Goal: Task Accomplishment & Management: Manage account settings

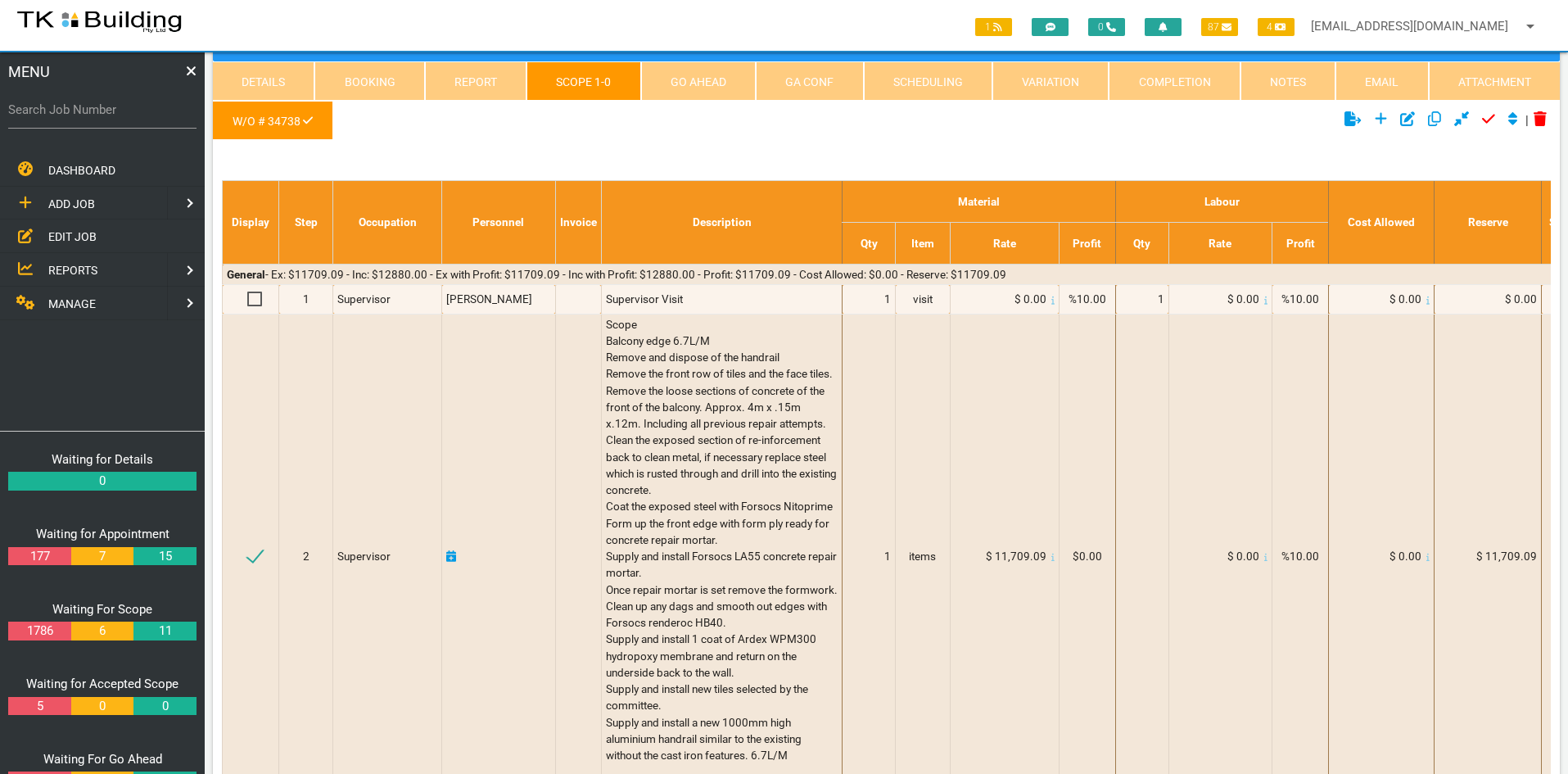
click at [77, 239] on span "EDIT JOB" at bounding box center [72, 236] width 49 height 13
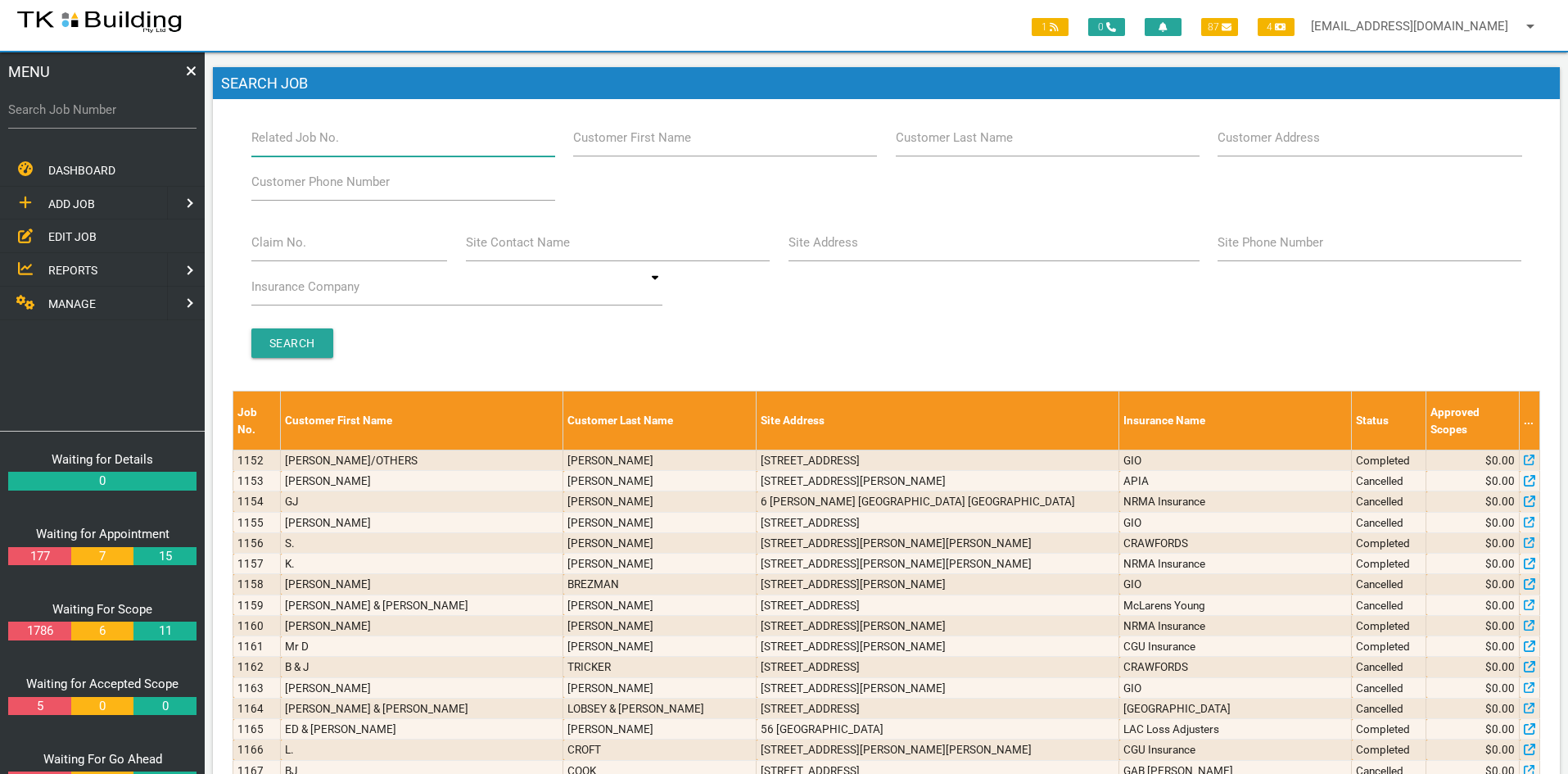
click at [356, 150] on input "Related Job No." at bounding box center [404, 137] width 304 height 38
type input "27953"
click at [299, 341] on input "Search" at bounding box center [292, 343] width 82 height 29
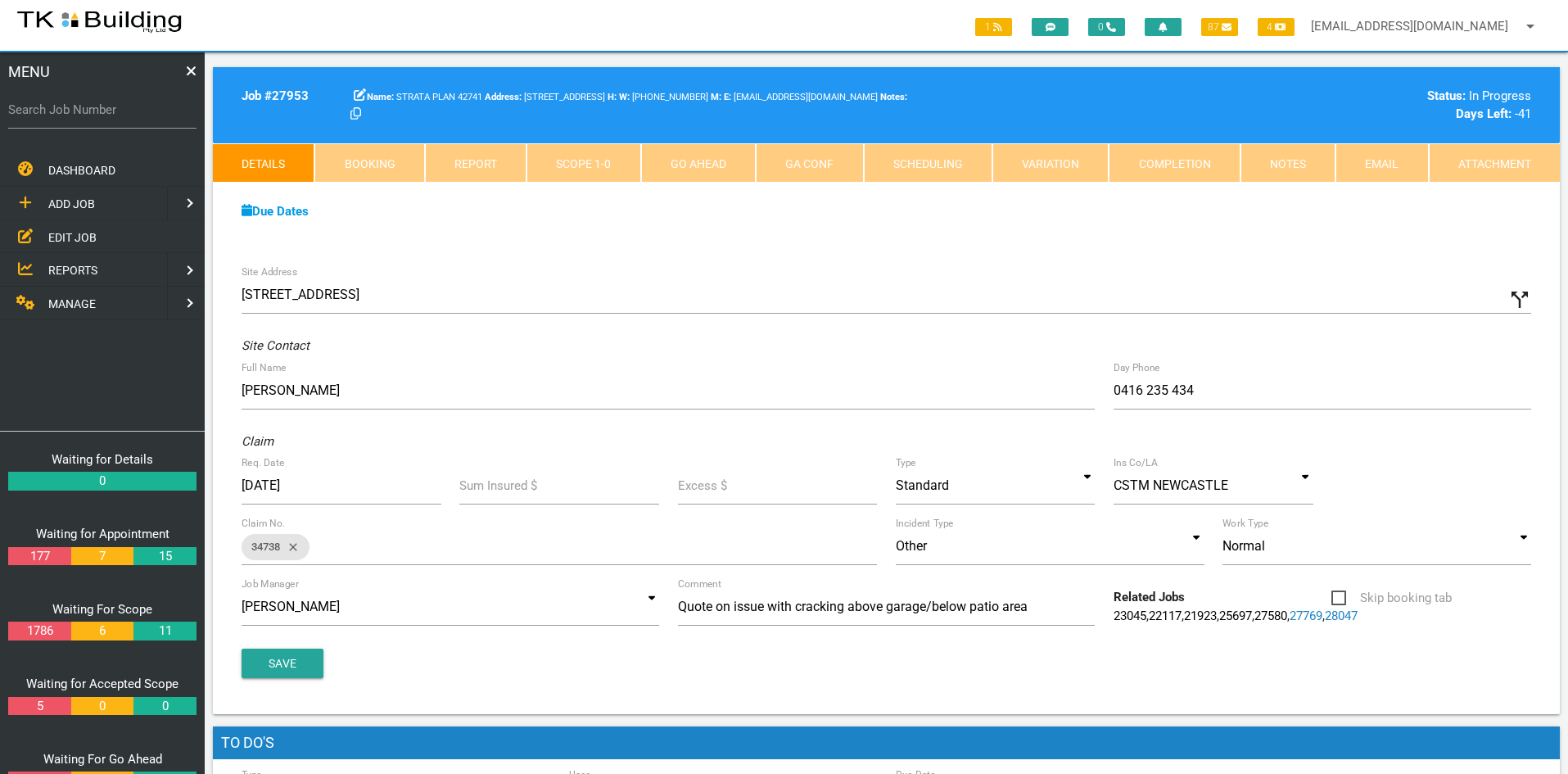
click at [1294, 165] on link "Notes" at bounding box center [1288, 163] width 95 height 39
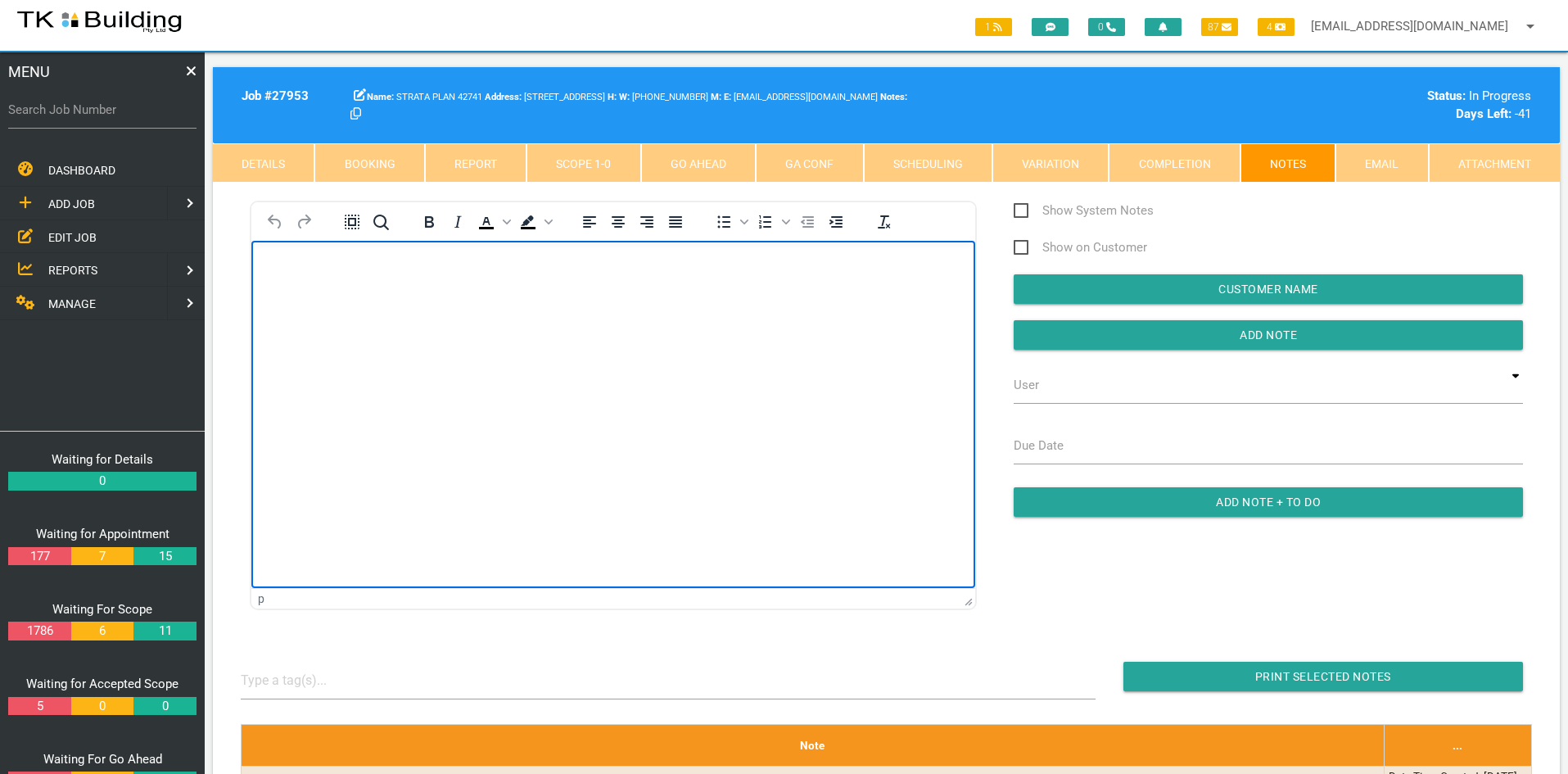
click at [663, 315] on html at bounding box center [613, 278] width 723 height 74
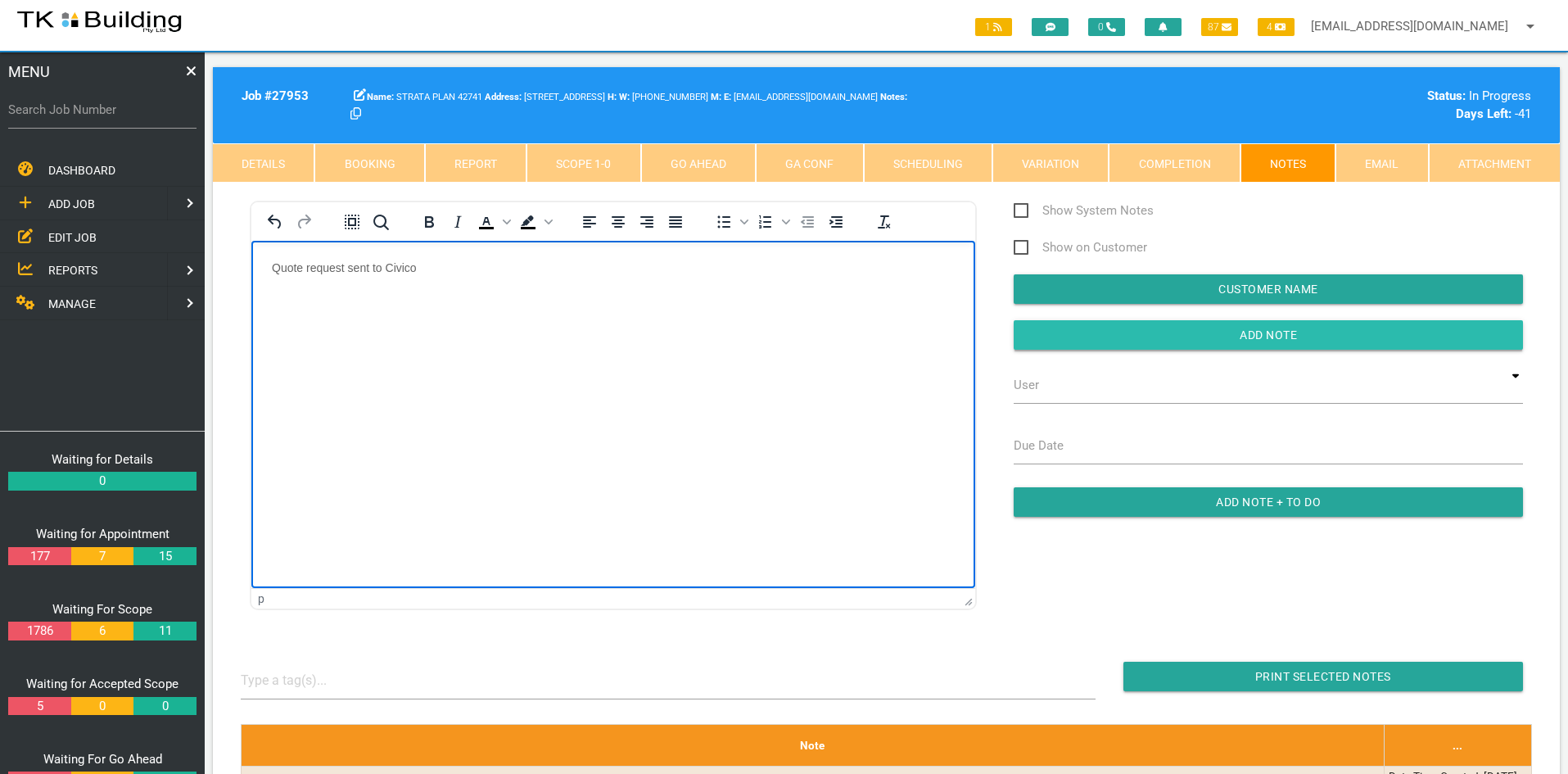
click at [1334, 336] on input "Add Note" at bounding box center [1269, 334] width 510 height 29
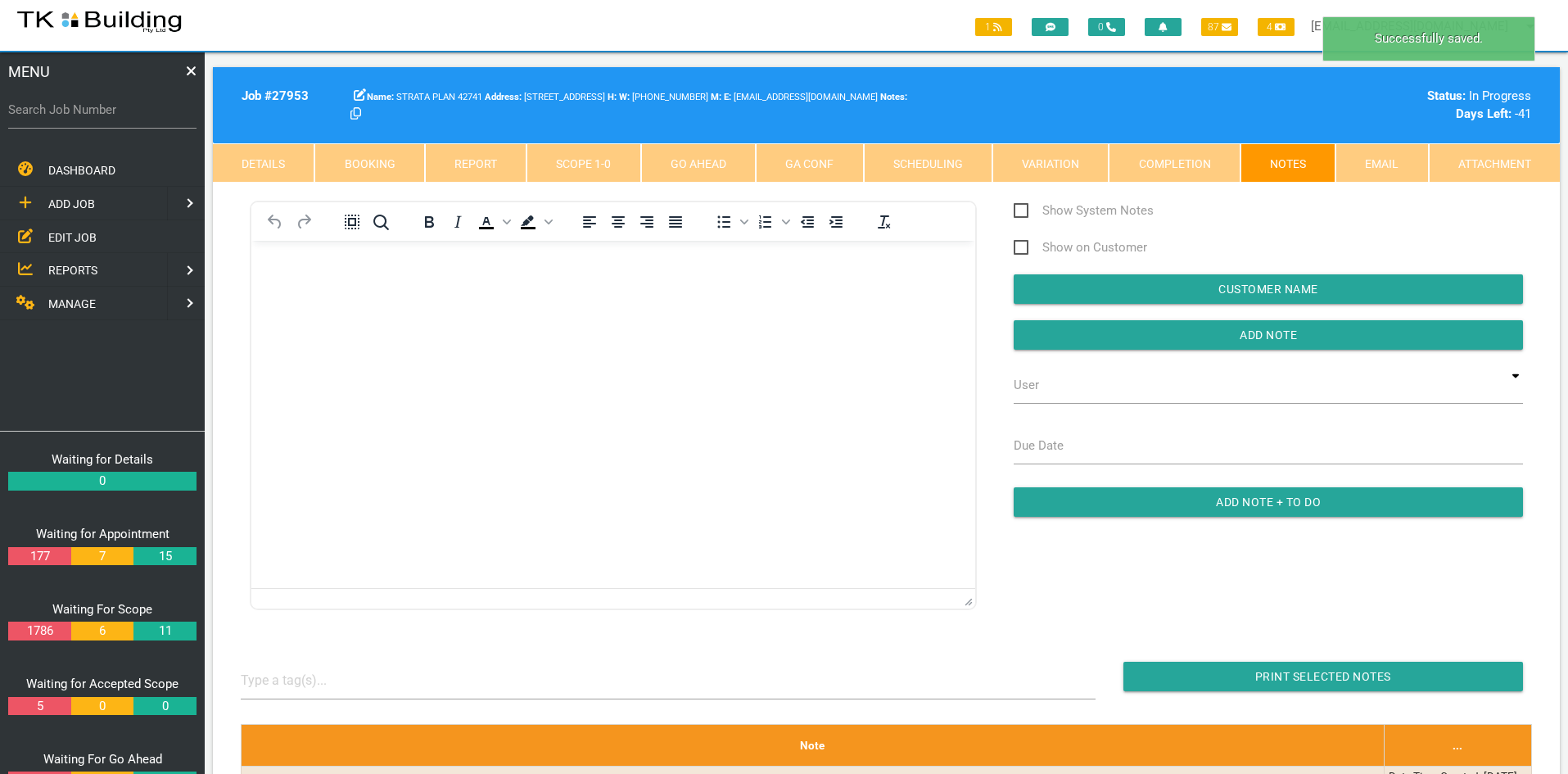
click at [736, 315] on html at bounding box center [613, 278] width 723 height 74
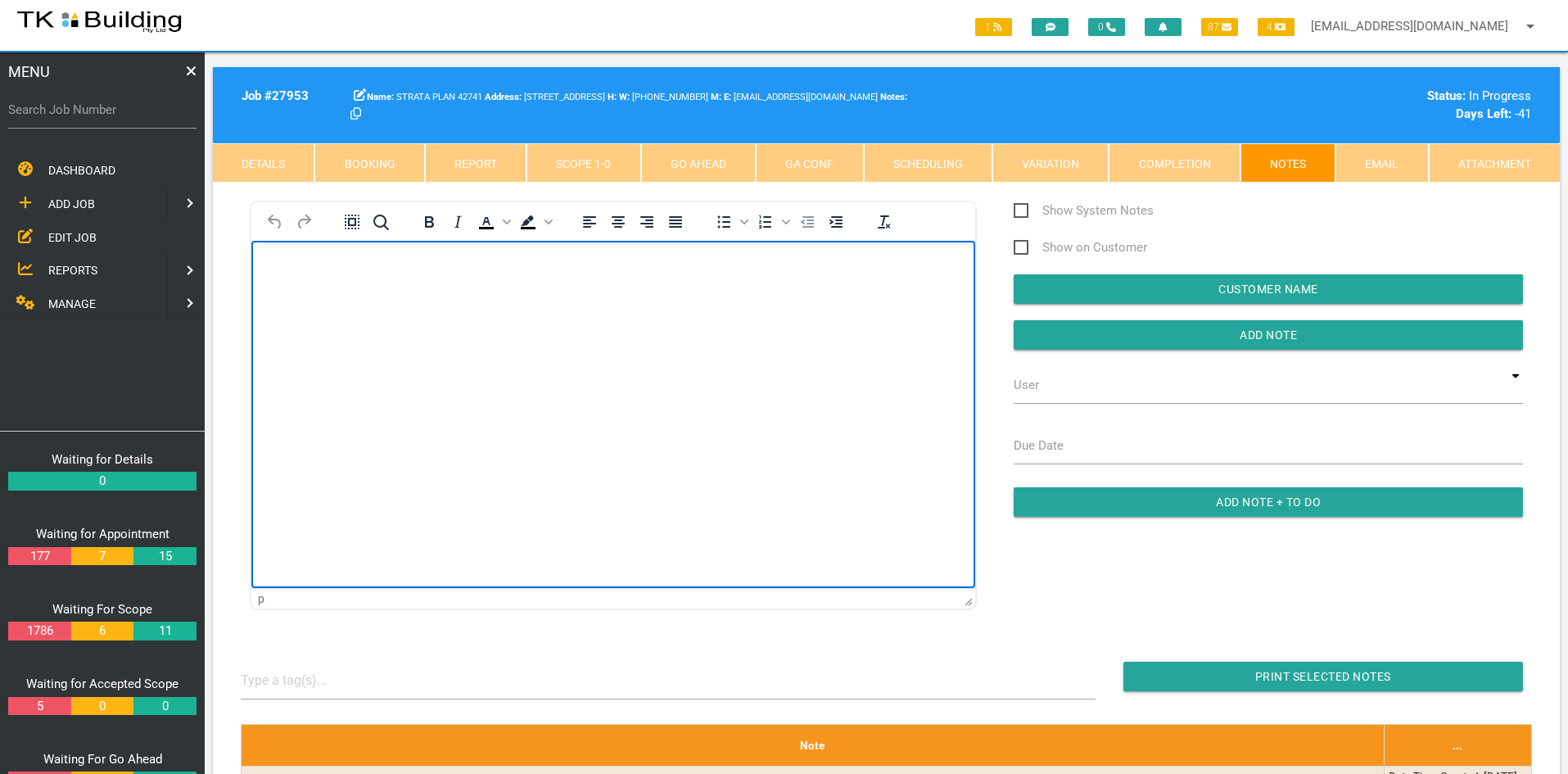
click at [732, 315] on html at bounding box center [613, 278] width 723 height 74
click at [522, 315] on html at bounding box center [613, 278] width 723 height 74
click at [697, 315] on html "Work orders prepped for Dodsy and [PERSON_NAME] but not booked in until we know…" at bounding box center [613, 278] width 723 height 74
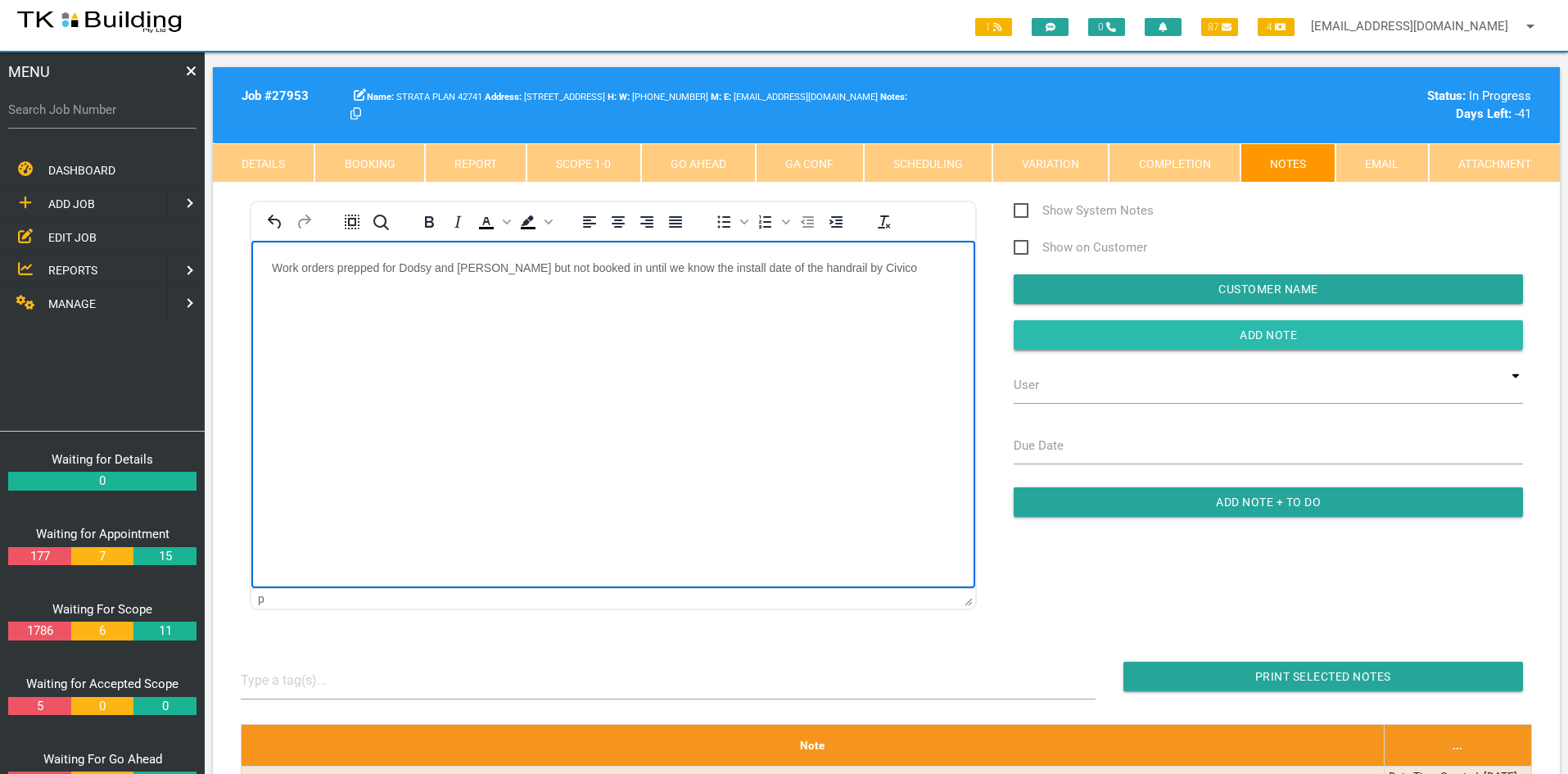
click at [1270, 327] on input "Add Note" at bounding box center [1269, 334] width 510 height 29
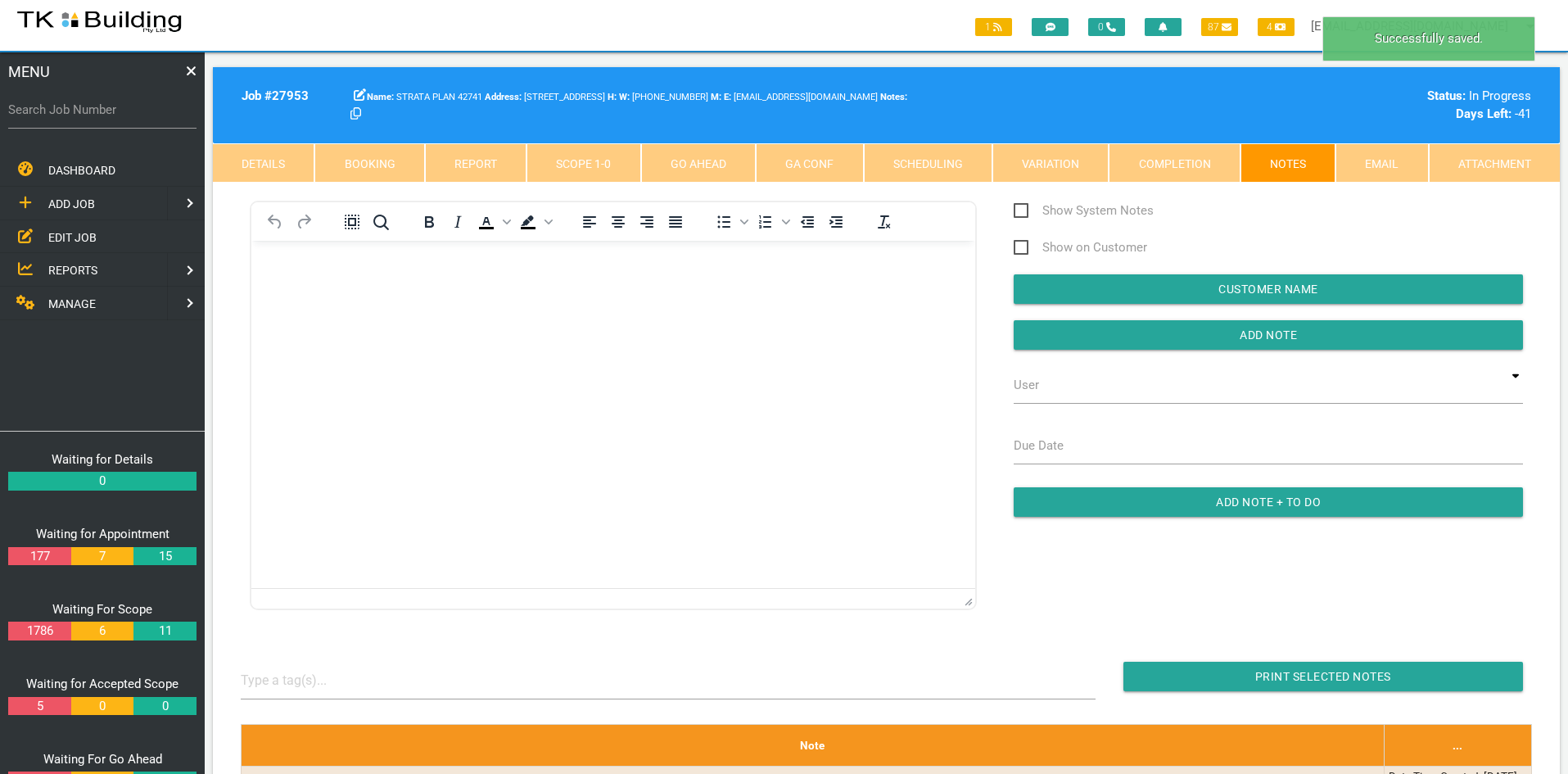
drag, startPoint x: 886, startPoint y: 417, endPoint x: 931, endPoint y: 388, distance: 53.5
click at [887, 315] on html at bounding box center [613, 278] width 723 height 74
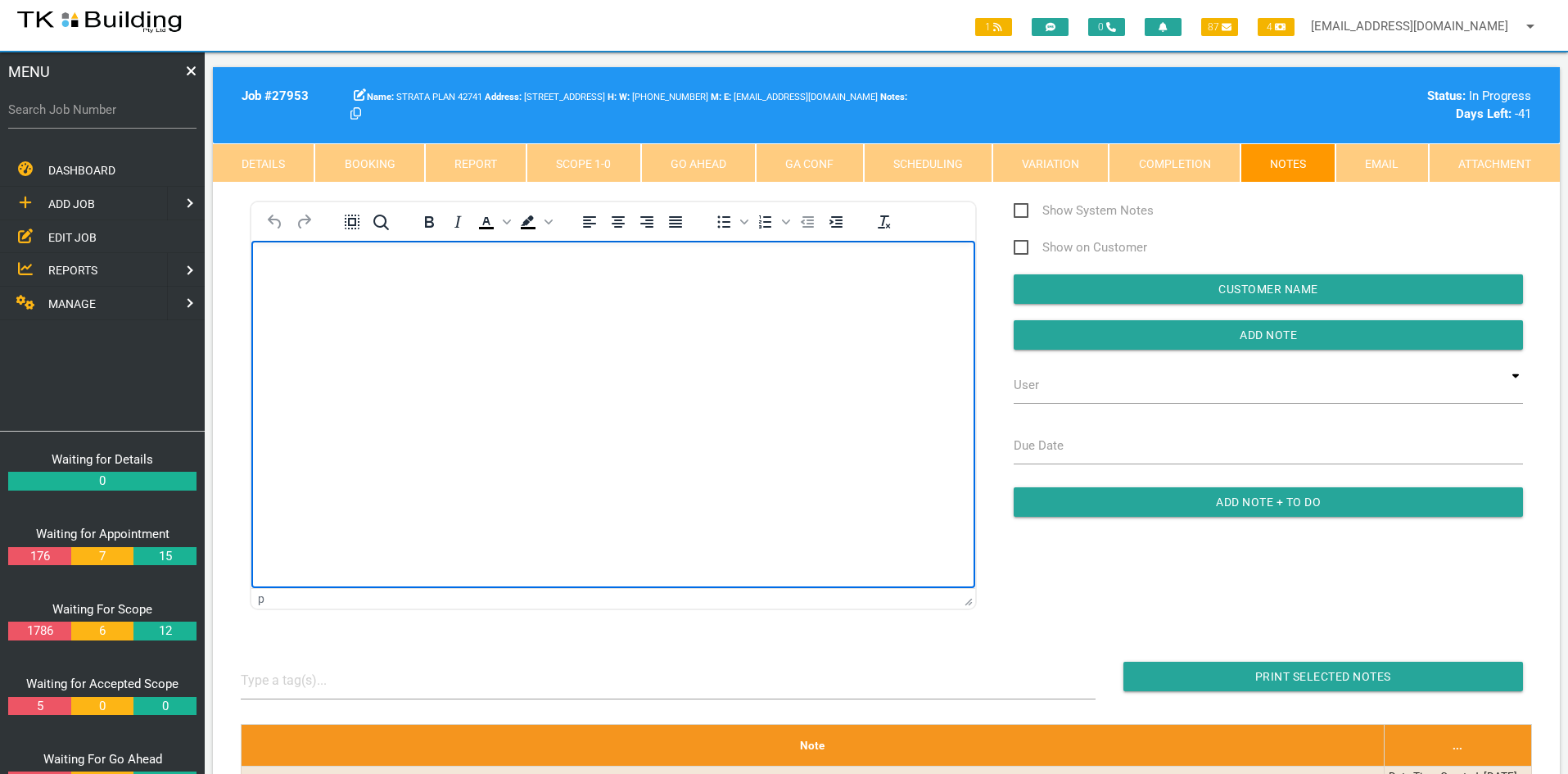
click at [614, 315] on html at bounding box center [613, 278] width 723 height 74
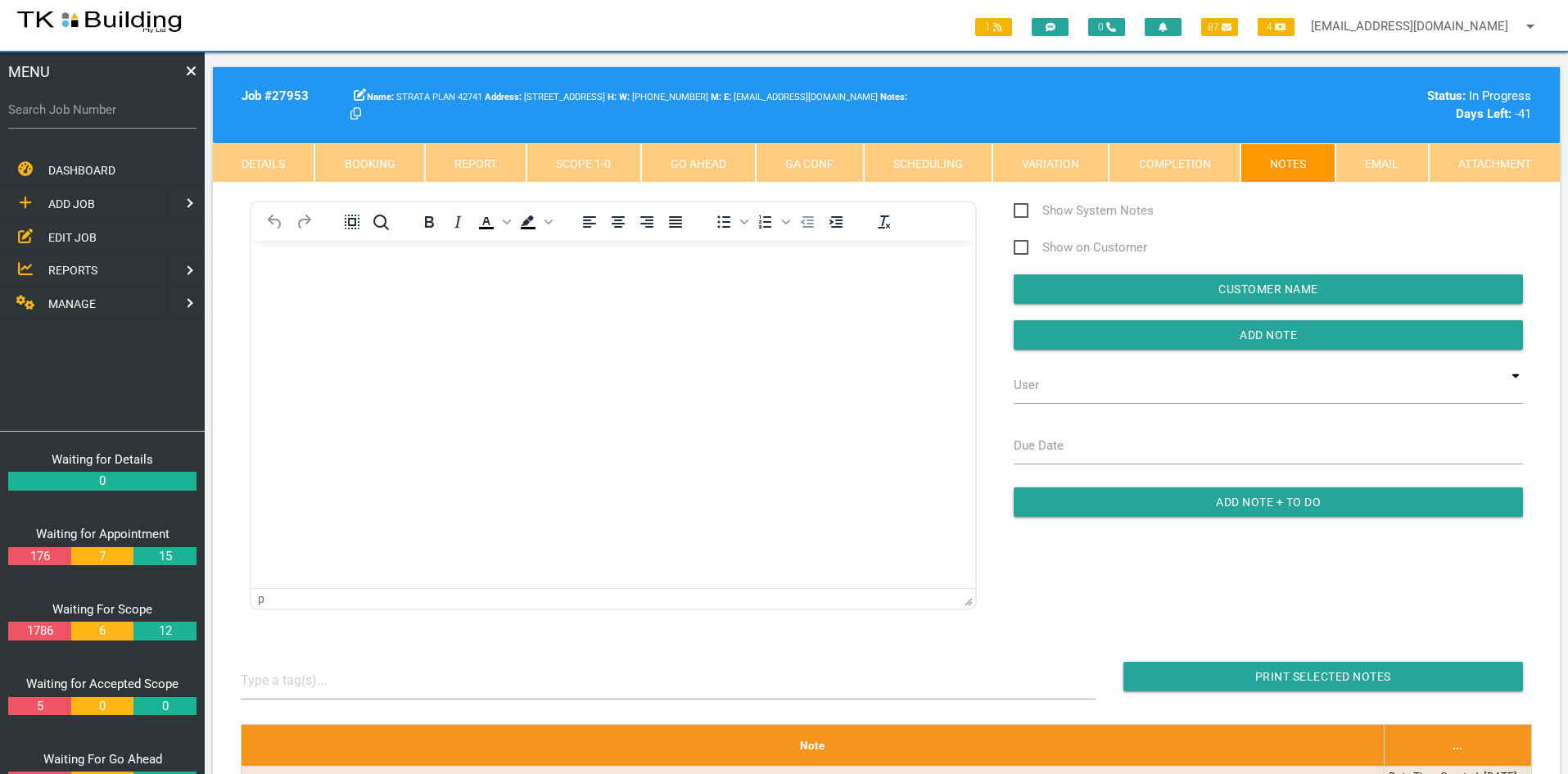
click at [60, 231] on span "EDIT JOB" at bounding box center [72, 236] width 49 height 13
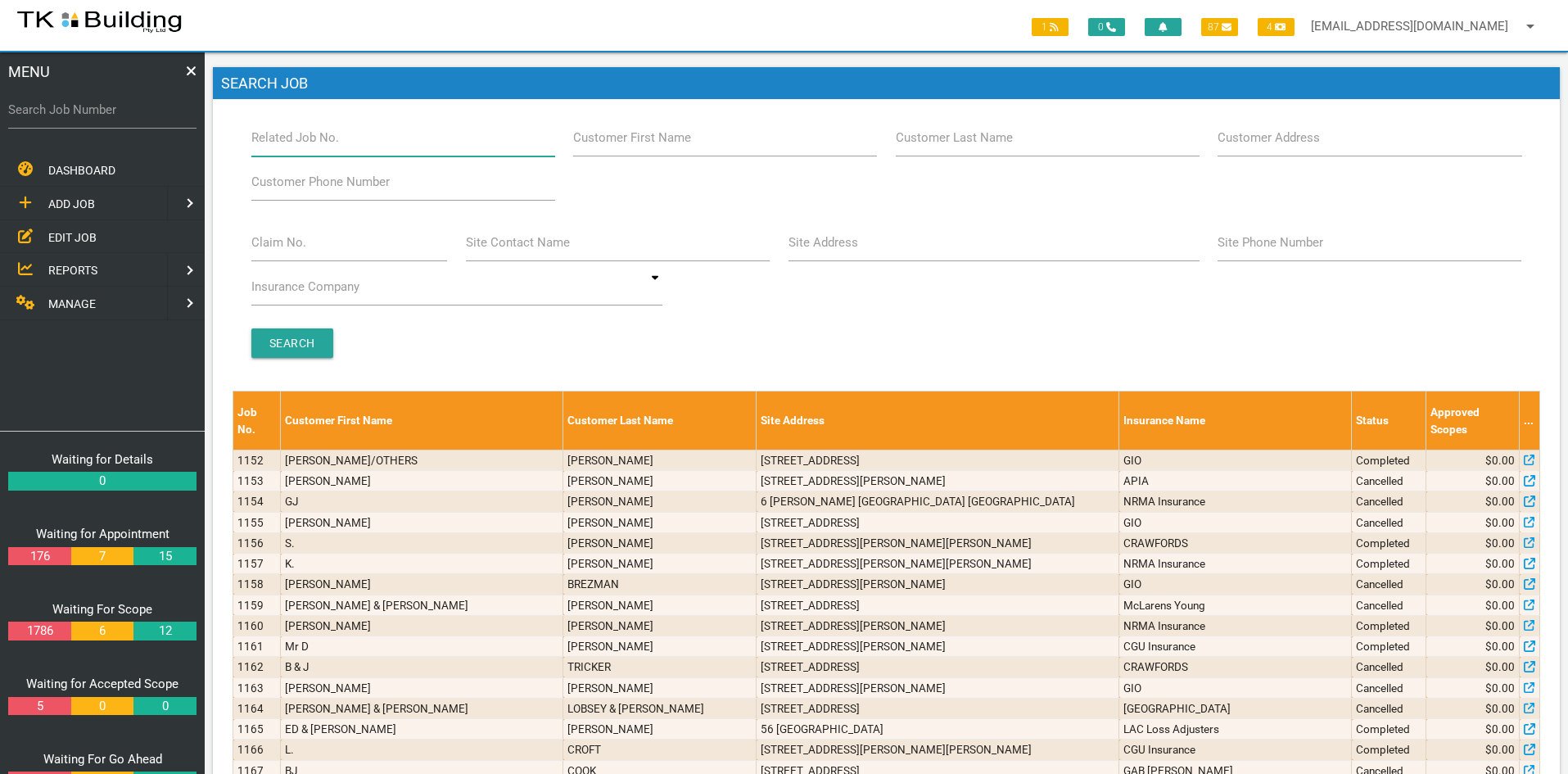
click at [365, 142] on input "Related Job No." at bounding box center [404, 137] width 304 height 38
type input "27767"
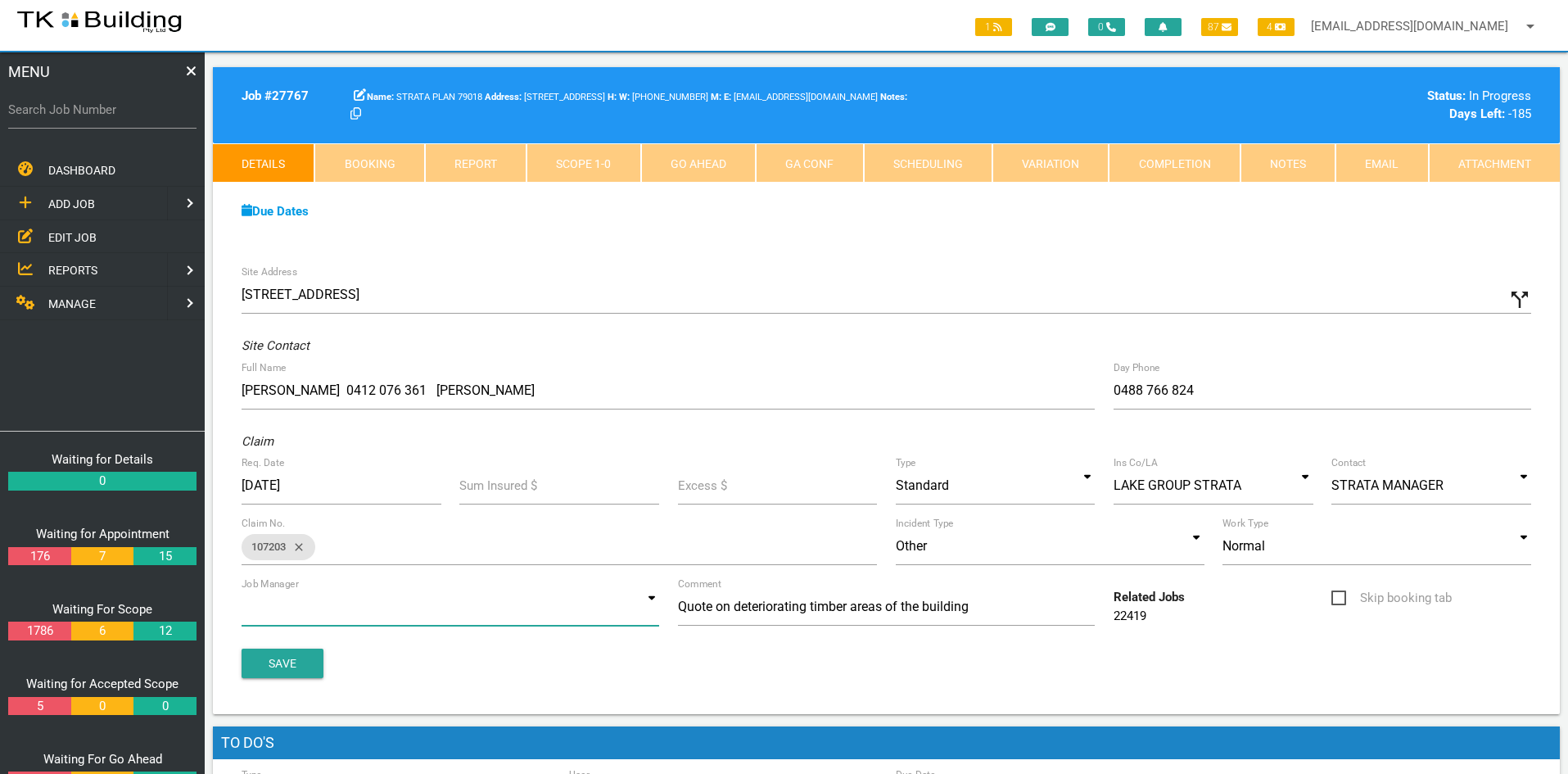
click at [633, 605] on input at bounding box center [450, 607] width 418 height 38
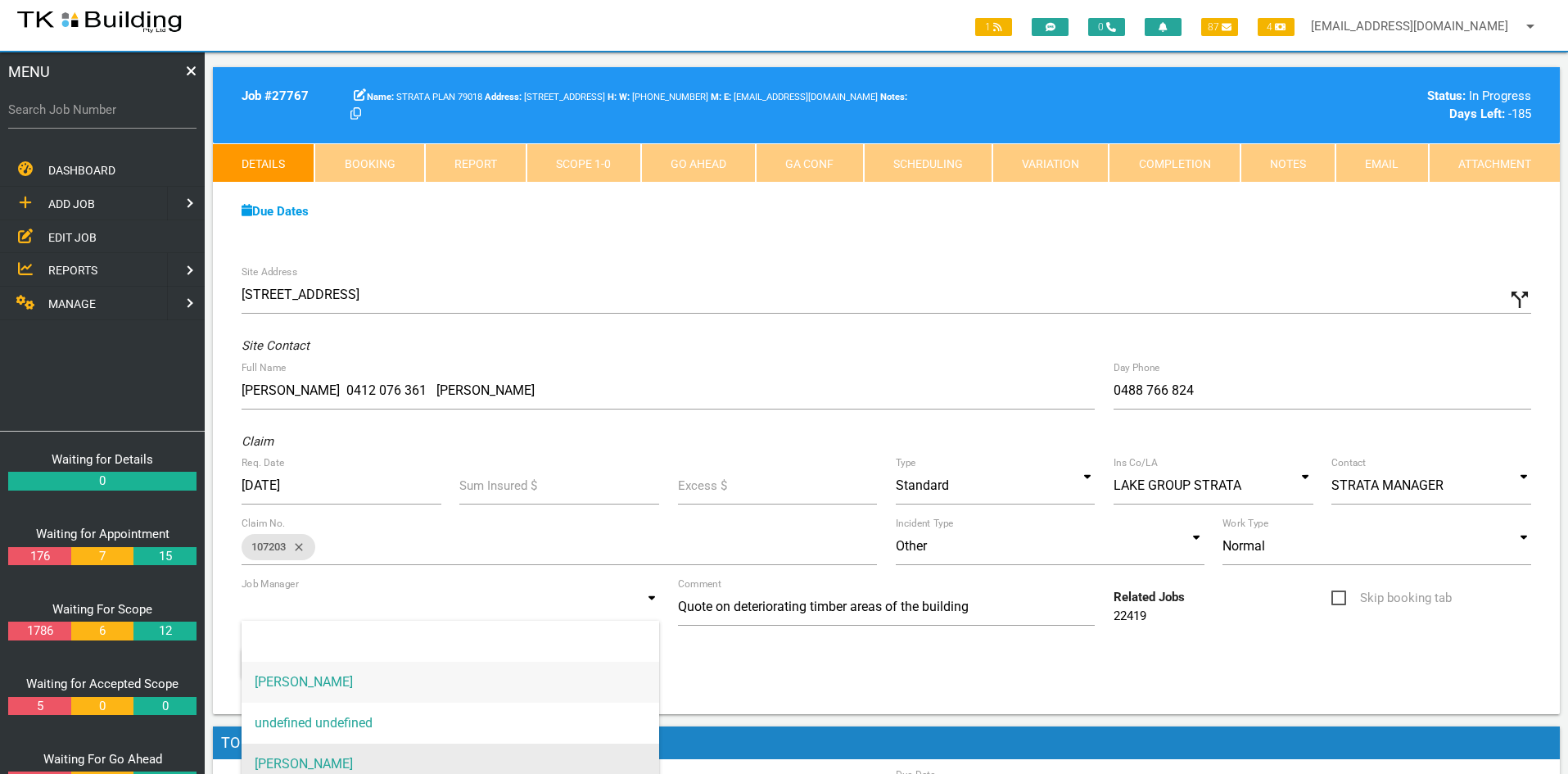
click at [404, 748] on span "[PERSON_NAME]" at bounding box center [450, 764] width 418 height 41
type input "[PERSON_NAME]"
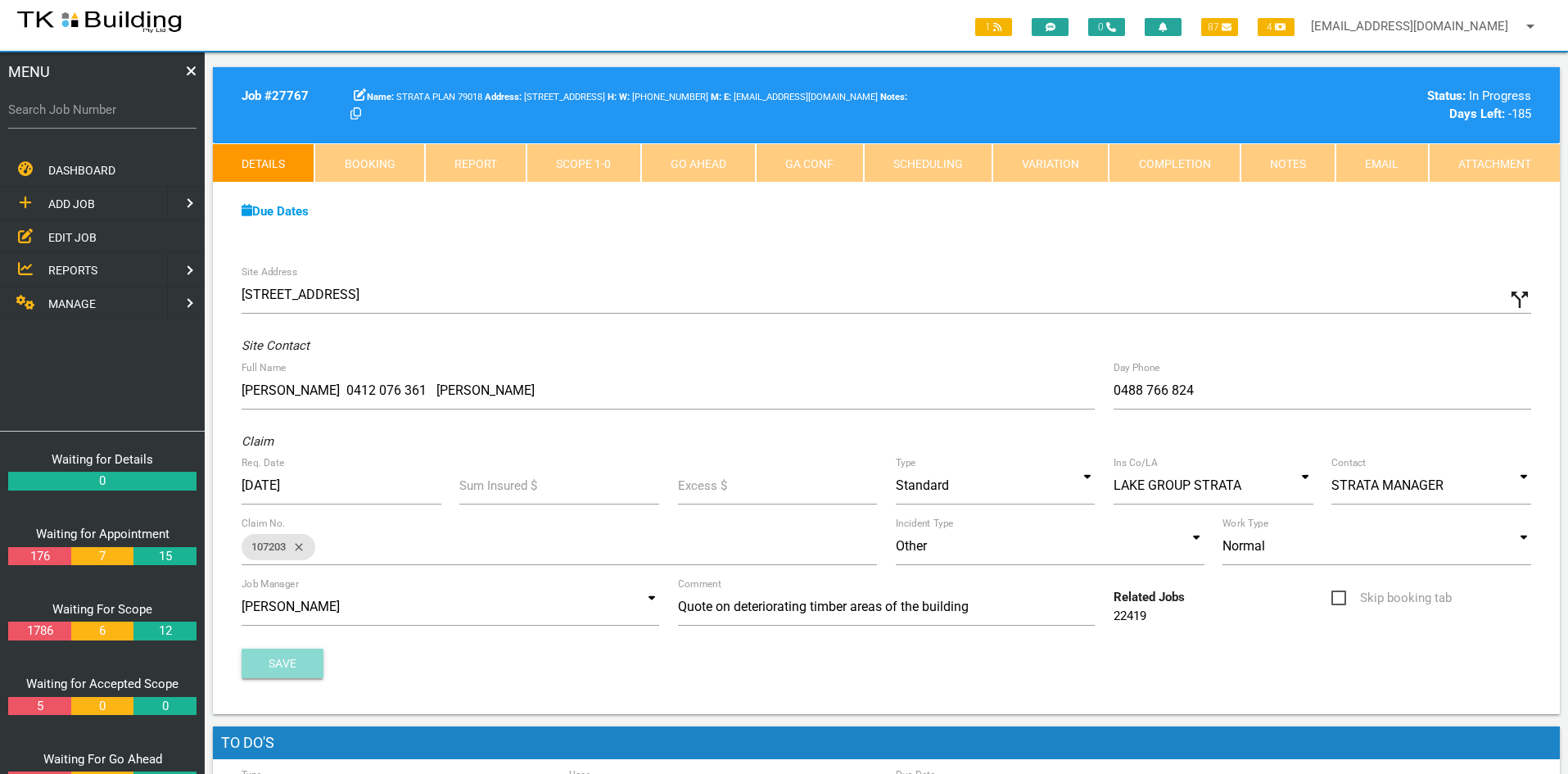
click at [300, 664] on button "Save" at bounding box center [282, 663] width 82 height 29
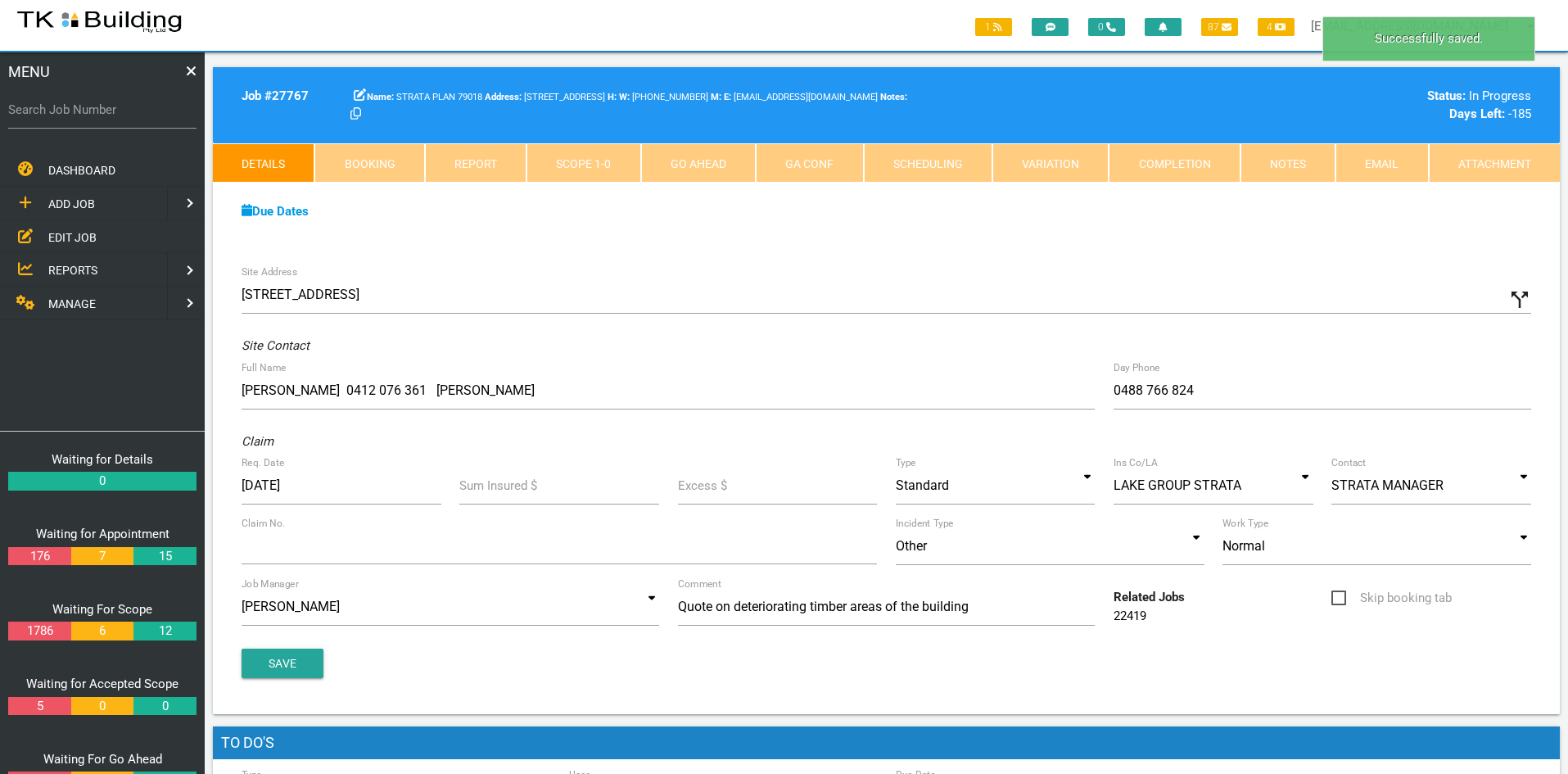
click at [840, 265] on div "Site Address [STREET_ADDRESS] call_split Custom Address Street [GEOGRAPHIC_DATA…" at bounding box center [886, 485] width 1347 height 458
click at [1264, 159] on link "Notes" at bounding box center [1288, 163] width 95 height 39
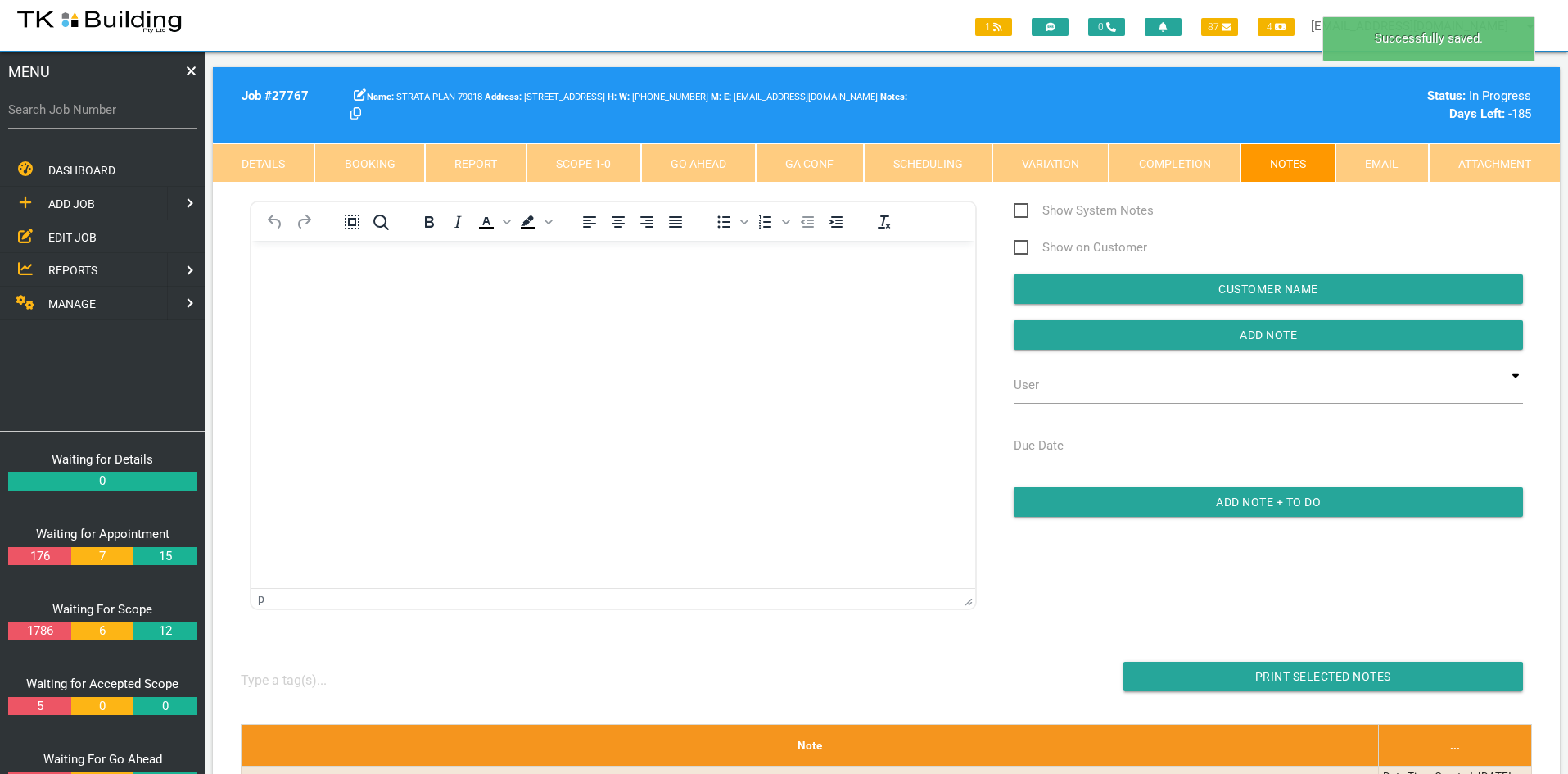
click at [593, 159] on link "Scope 1 - 0" at bounding box center [583, 163] width 114 height 39
